Goal: Obtain resource: Obtain resource

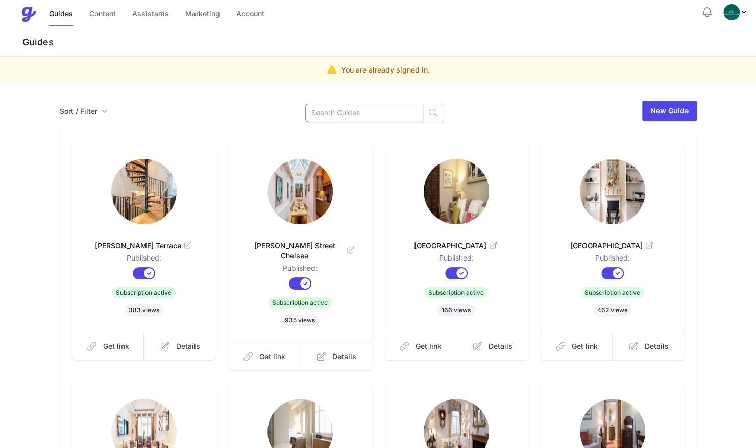
click at [353, 110] on input at bounding box center [364, 113] width 118 height 18
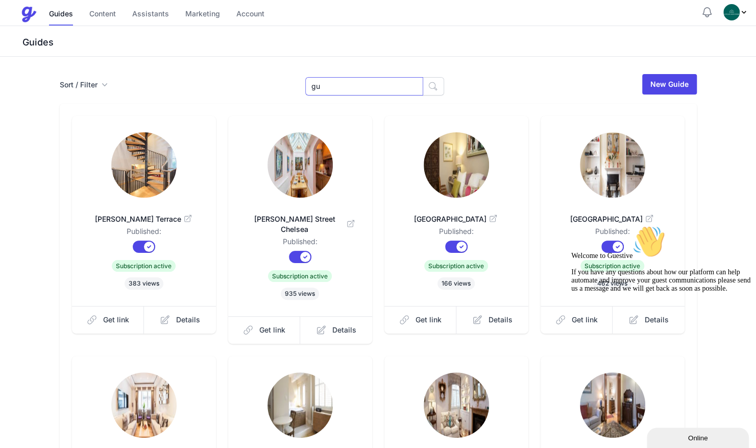
type input "g"
type input "eden"
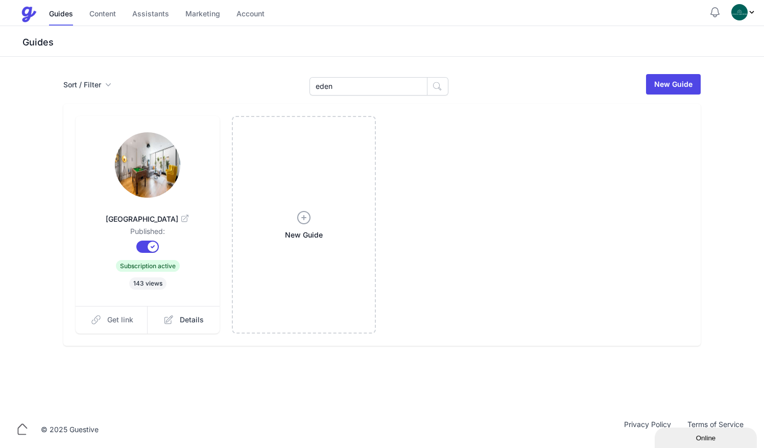
click at [111, 318] on span "Get link" at bounding box center [120, 319] width 26 height 10
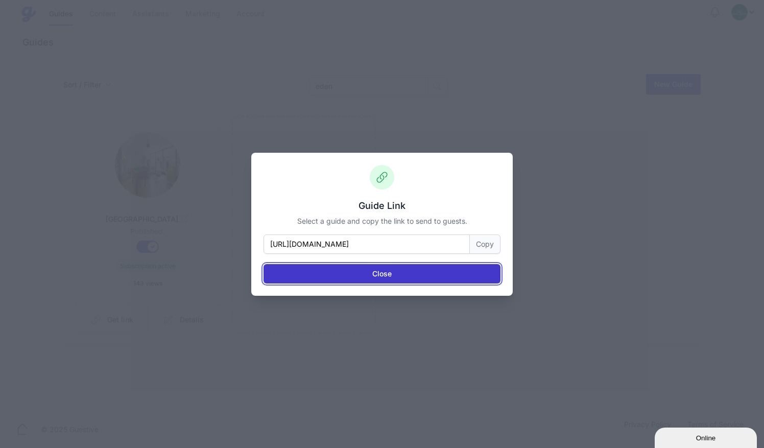
click at [433, 271] on button "Close" at bounding box center [381, 273] width 237 height 19
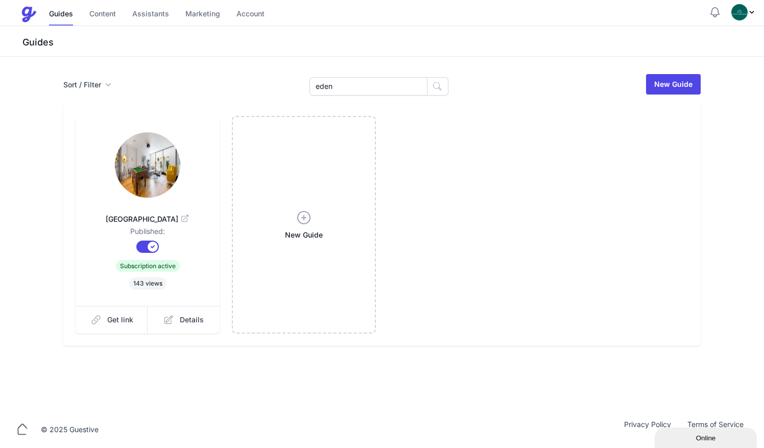
click at [146, 151] on img at bounding box center [147, 164] width 65 height 65
click at [131, 324] on span "Get link" at bounding box center [120, 319] width 26 height 10
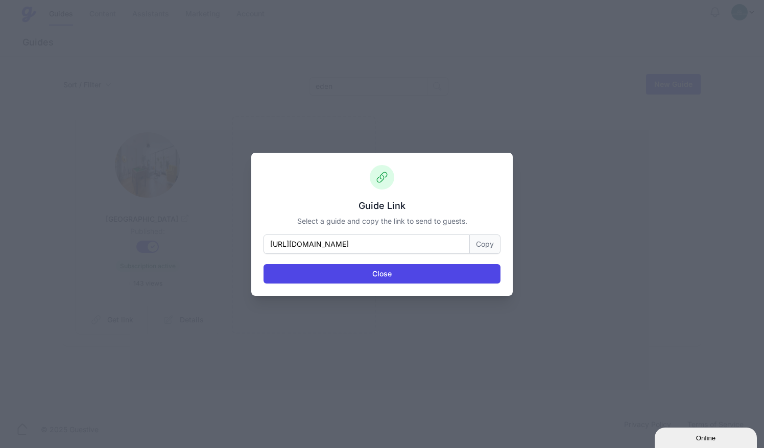
click at [491, 241] on button "Copy" at bounding box center [485, 243] width 31 height 19
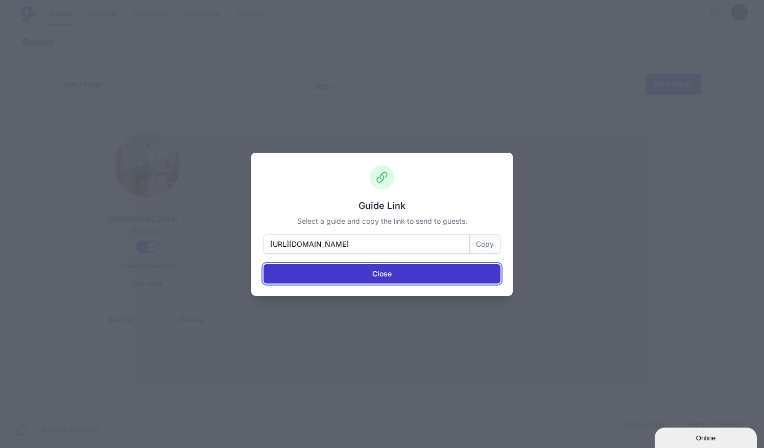
click at [405, 272] on button "Close" at bounding box center [381, 273] width 237 height 19
